Goal: Use online tool/utility: Utilize a website feature to perform a specific function

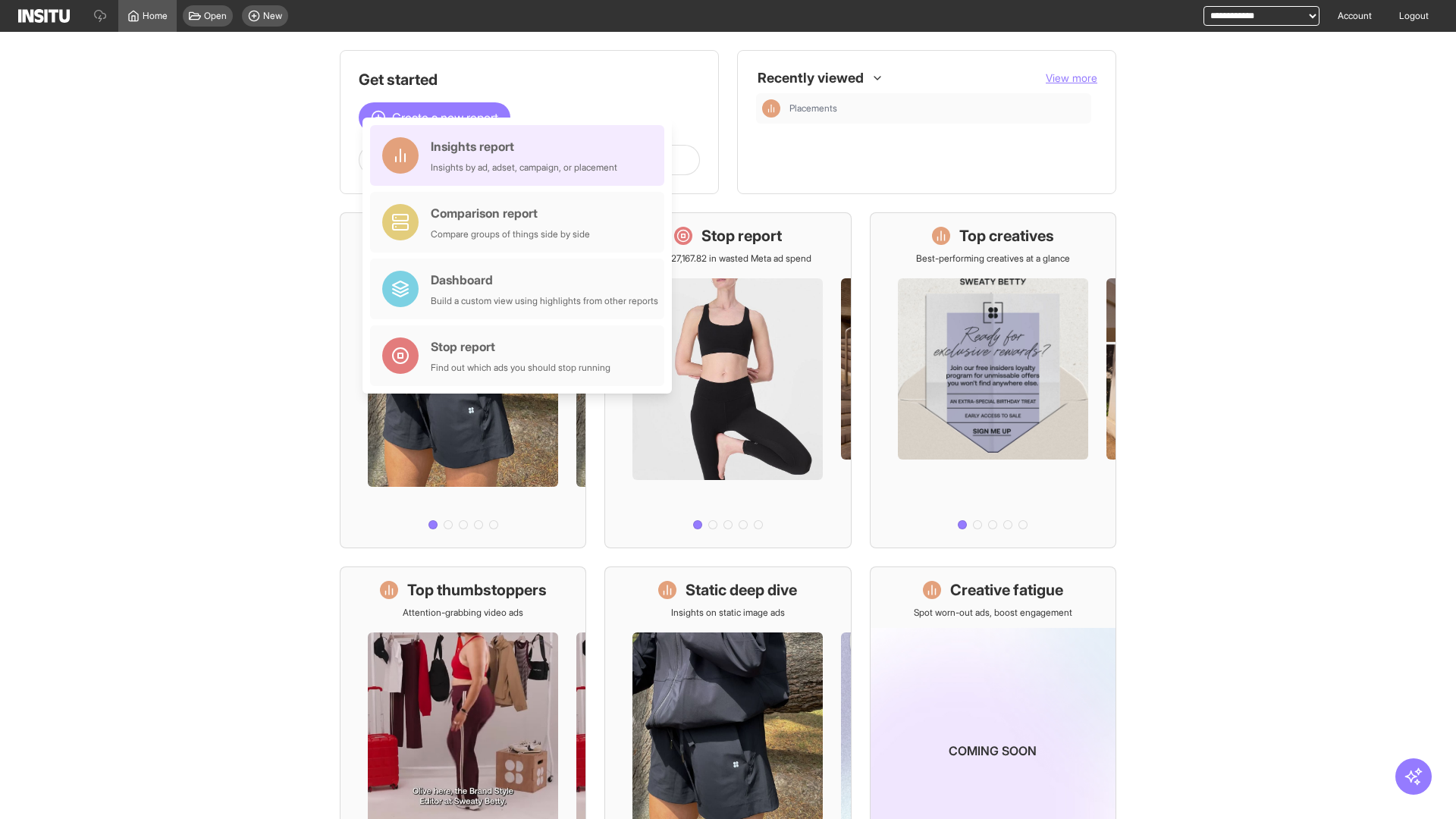
click at [521, 156] on div "Insights report Insights by ad, adset, campaign, or placement" at bounding box center [524, 155] width 187 height 36
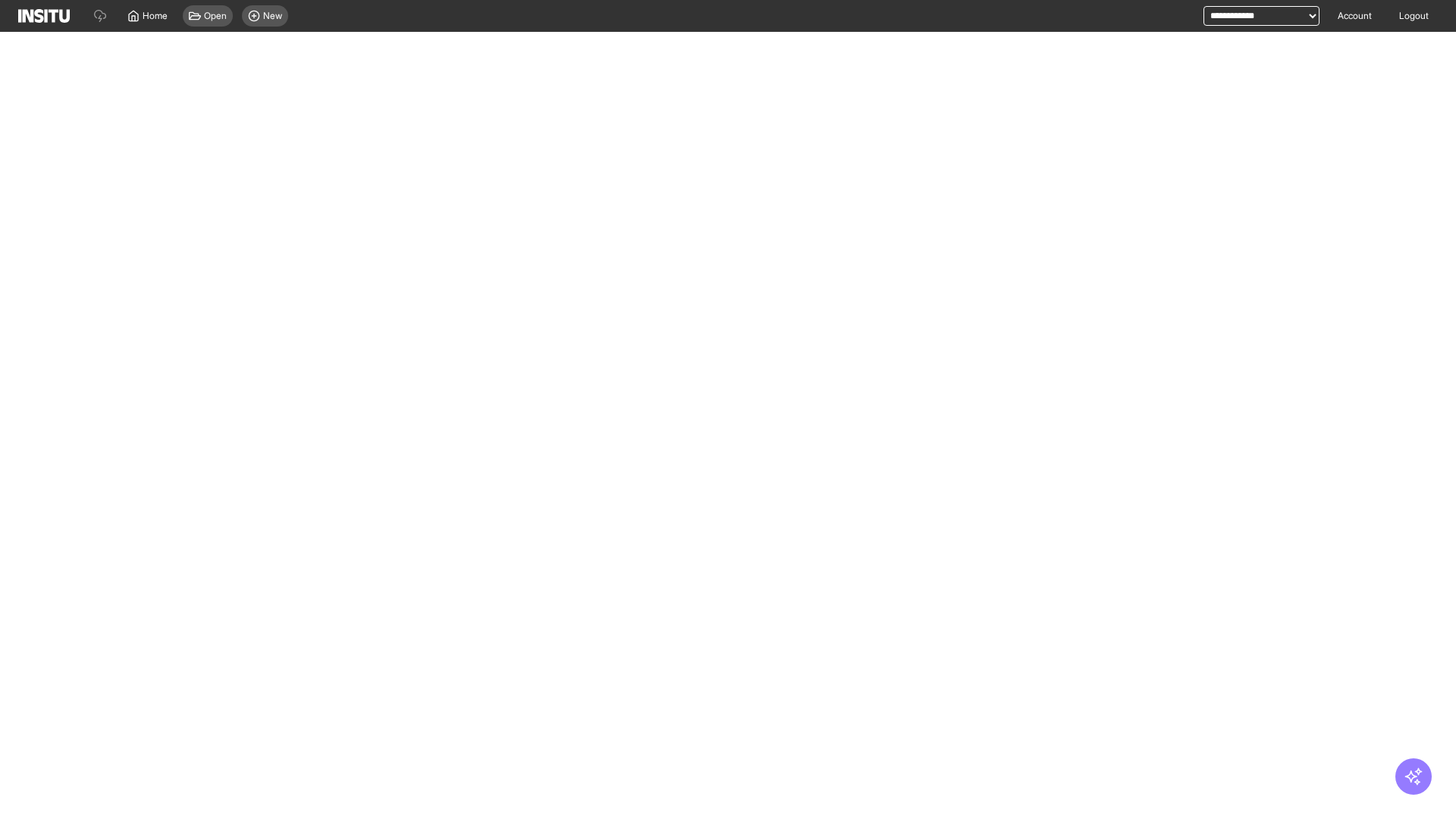
select select "**"
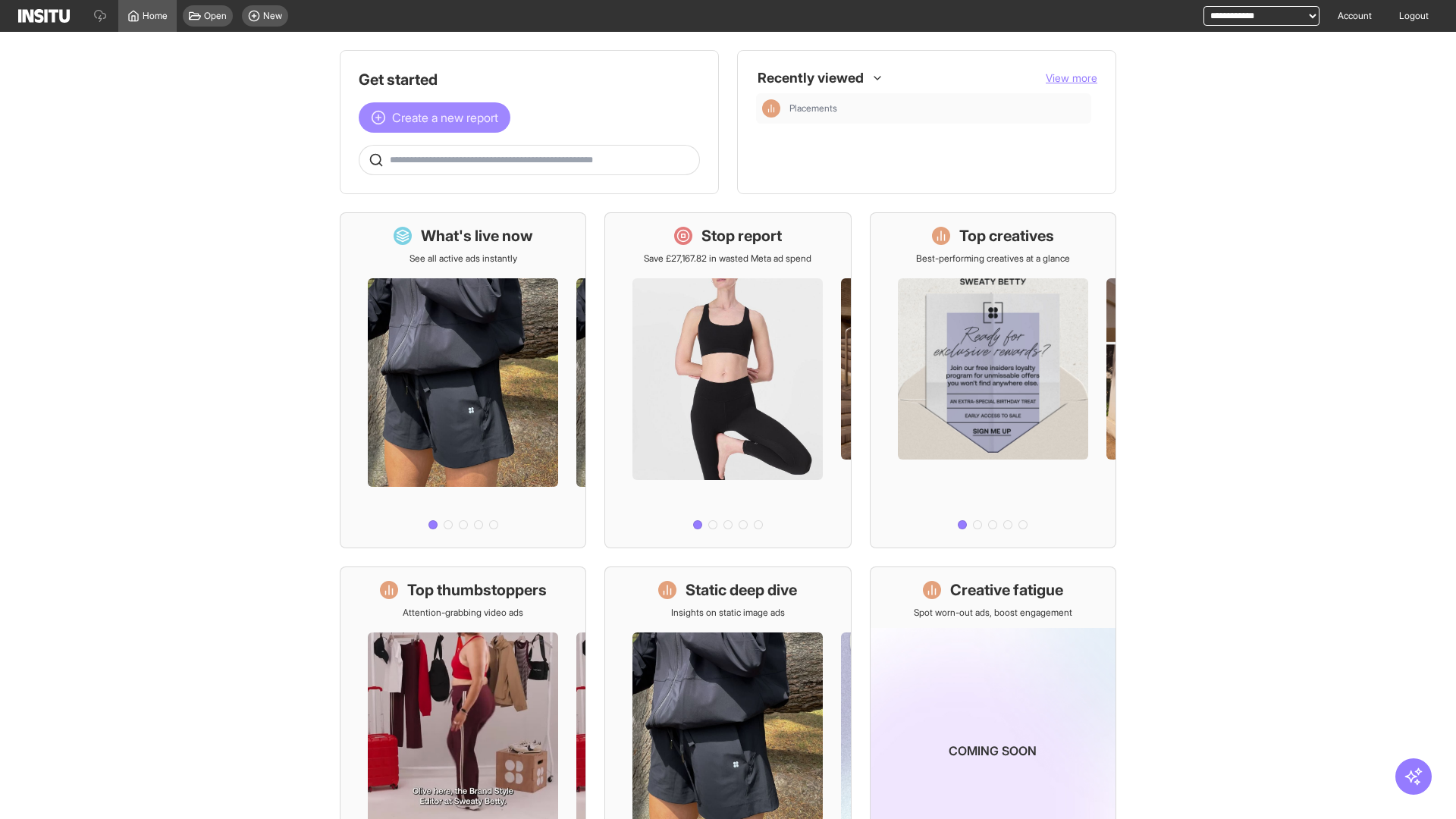
click at [439, 118] on span "Create a new report" at bounding box center [445, 117] width 106 height 18
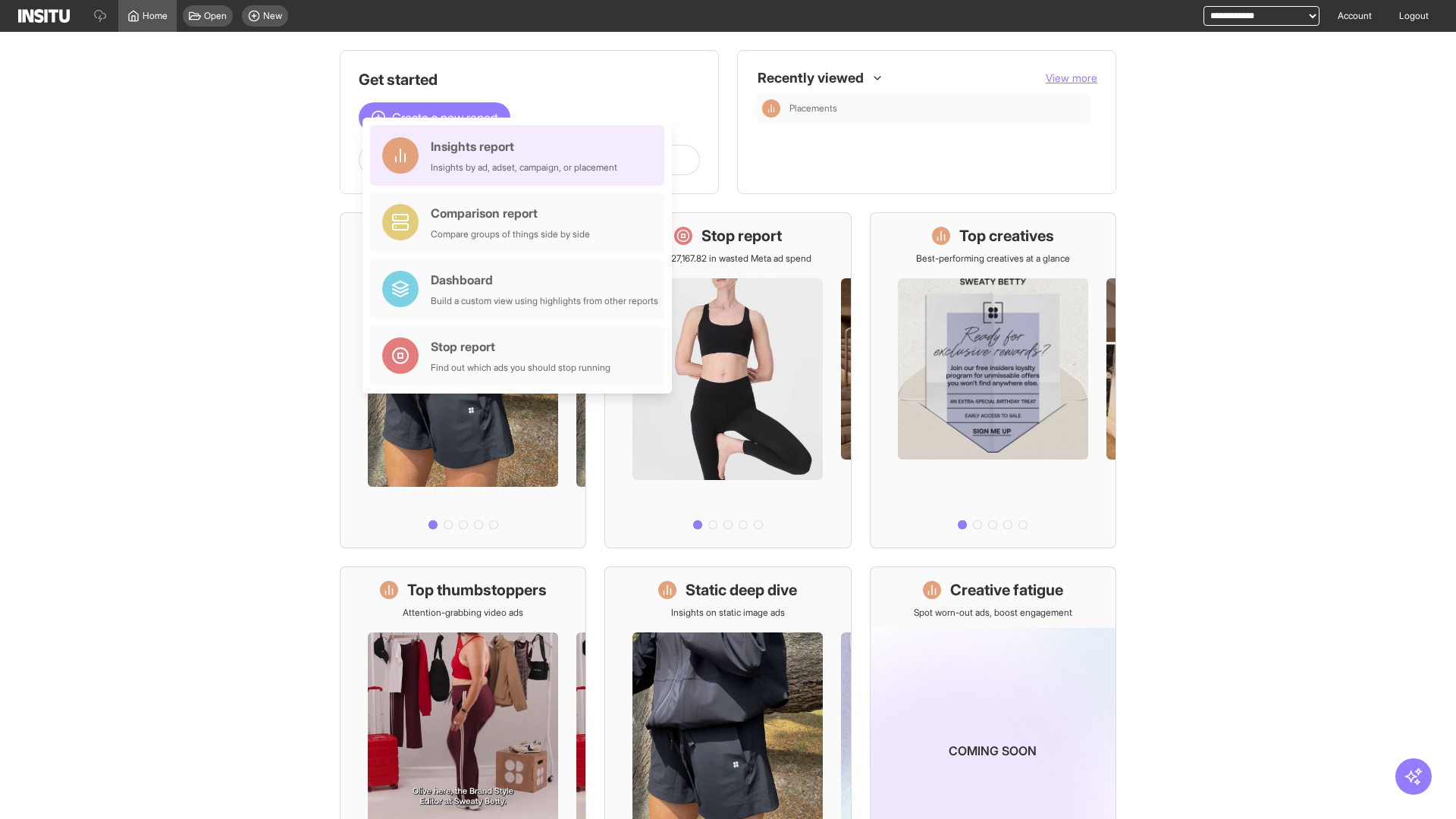
click at [521, 156] on div "Insights report Insights by ad, adset, campaign, or placement" at bounding box center [524, 155] width 187 height 36
